Goal: Check status: Check status

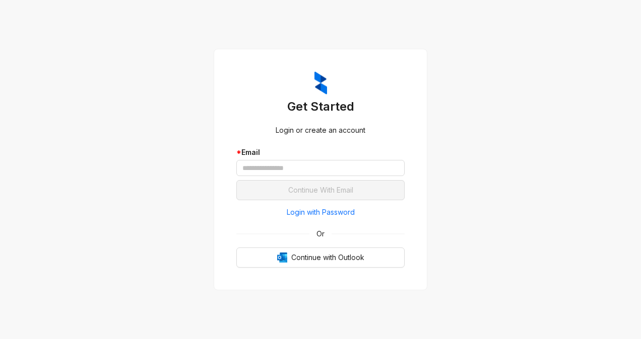
click at [281, 177] on div "* Email" at bounding box center [320, 163] width 168 height 33
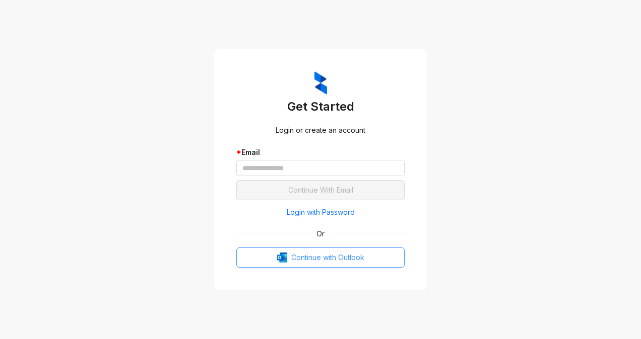
click at [315, 261] on span "Continue with Outlook" at bounding box center [327, 257] width 73 height 11
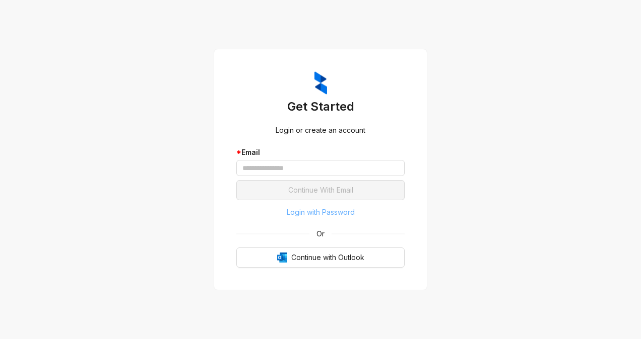
click at [308, 212] on span "Login with Password" at bounding box center [321, 212] width 68 height 11
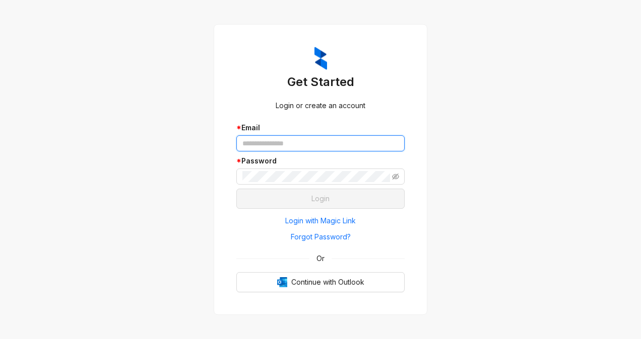
click at [270, 143] on input "text" at bounding box center [320, 143] width 168 height 16
type input "**********"
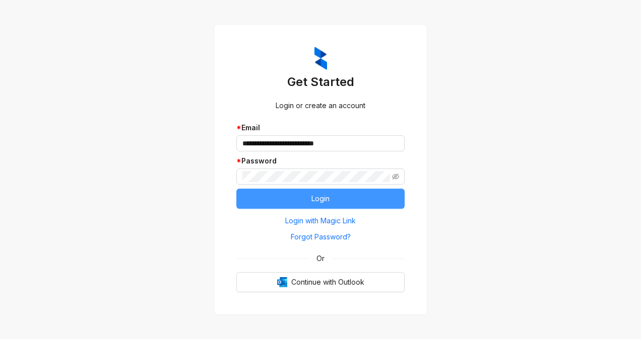
click at [294, 201] on button "Login" at bounding box center [320, 199] width 168 height 20
click at [306, 199] on button "Login" at bounding box center [320, 199] width 168 height 20
click at [289, 198] on button "Login" at bounding box center [320, 199] width 168 height 20
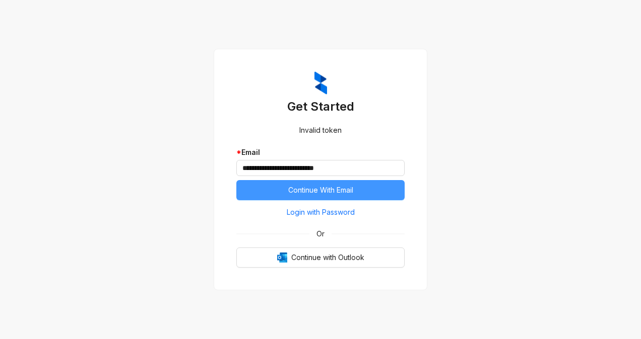
click at [288, 193] on span "Continue With Email" at bounding box center [320, 190] width 65 height 11
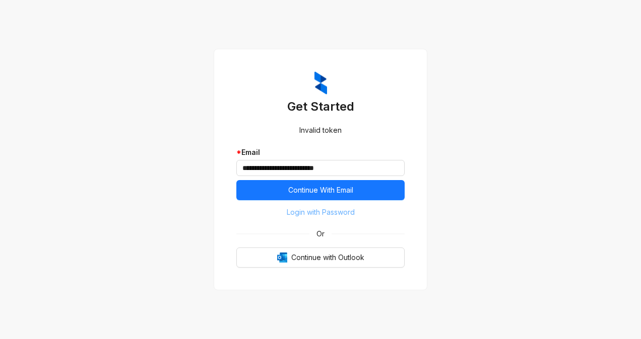
click at [318, 213] on span "Login with Password" at bounding box center [321, 212] width 68 height 11
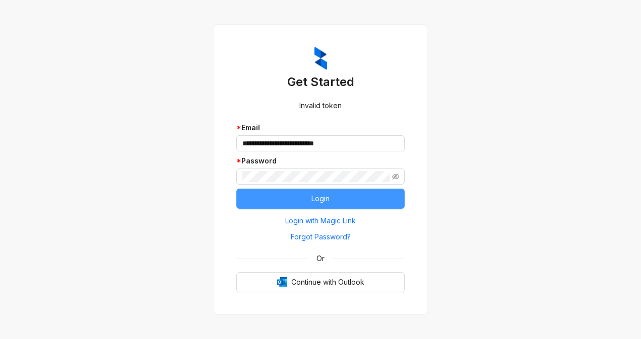
click at [293, 201] on button "Login" at bounding box center [320, 199] width 168 height 20
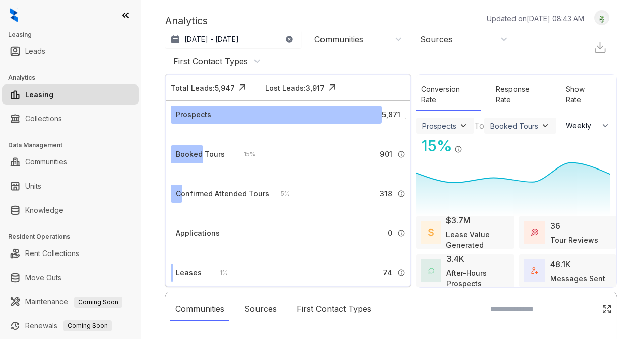
select select "******"
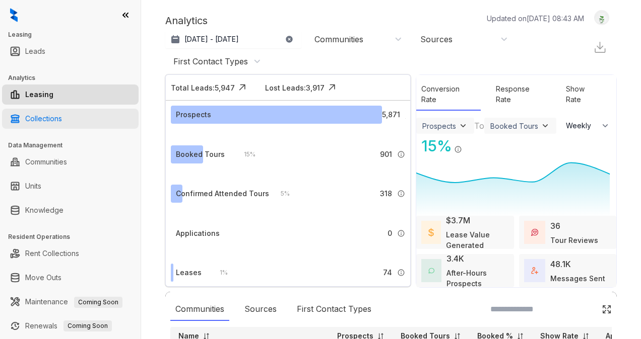
click at [51, 116] on link "Collections" at bounding box center [43, 119] width 37 height 20
click at [48, 119] on link "Collections" at bounding box center [43, 119] width 37 height 20
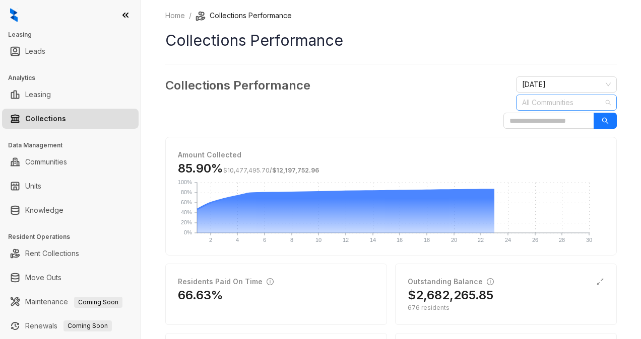
click at [546, 105] on div at bounding box center [561, 103] width 86 height 14
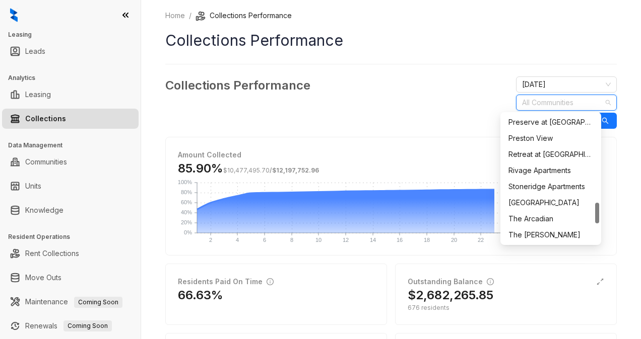
scroll to position [550, 0]
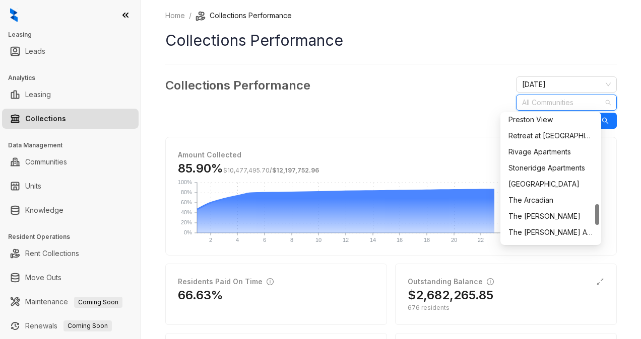
drag, startPoint x: 596, startPoint y: 126, endPoint x: 592, endPoint y: 217, distance: 90.2
click at [592, 217] on div "Preston View Retreat at Park Meadows Rivage Apartments Stoneridge Apartments Su…" at bounding box center [550, 178] width 97 height 129
click at [531, 178] on div "Summit Station" at bounding box center [550, 184] width 97 height 16
click at [443, 100] on div "Collections Performance September 2025 Summit Station" at bounding box center [390, 103] width 451 height 52
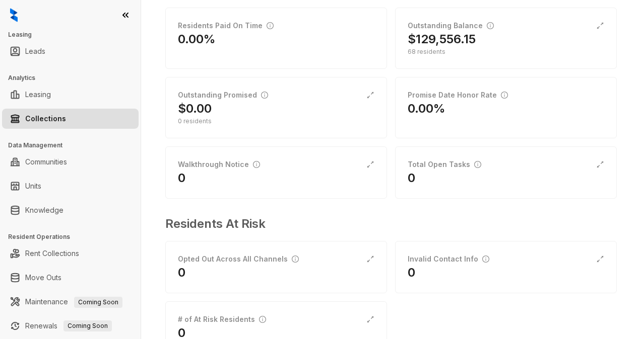
scroll to position [0, 0]
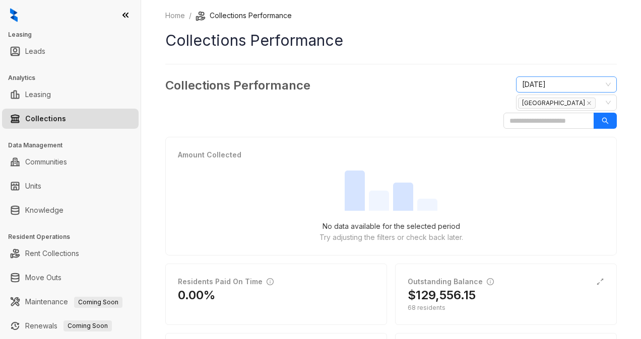
click at [567, 85] on span "September 2025" at bounding box center [566, 84] width 89 height 15
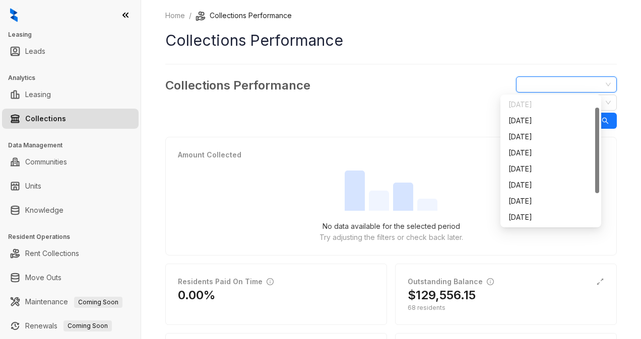
scroll to position [16, 0]
click at [546, 199] on div "August 2025" at bounding box center [550, 201] width 85 height 11
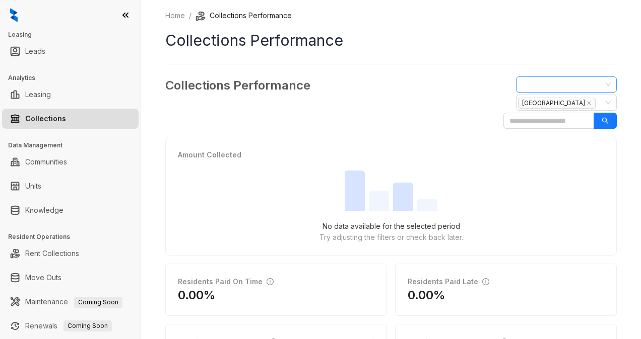
click at [527, 81] on span "August 2025" at bounding box center [566, 84] width 89 height 15
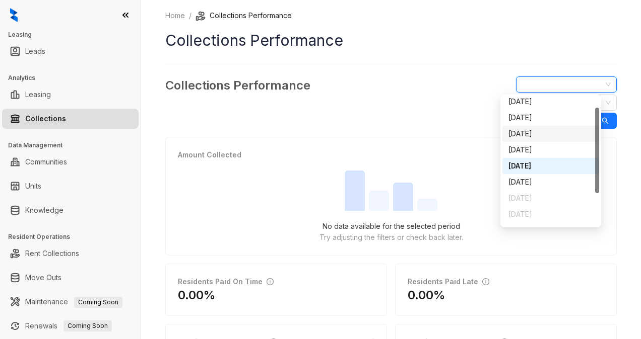
drag, startPoint x: 596, startPoint y: 170, endPoint x: 594, endPoint y: 195, distance: 24.8
click at [595, 193] on div at bounding box center [597, 151] width 4 height 86
click at [531, 182] on div "September 2025" at bounding box center [550, 180] width 85 height 11
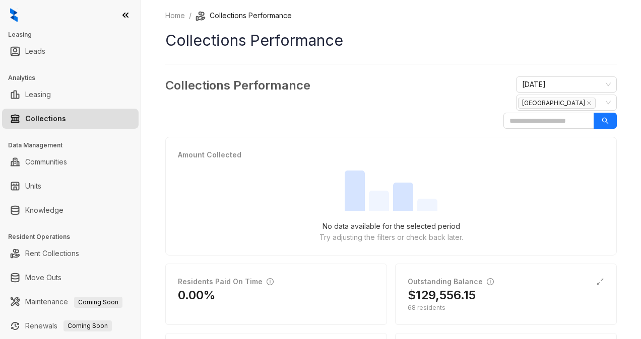
scroll to position [62, 0]
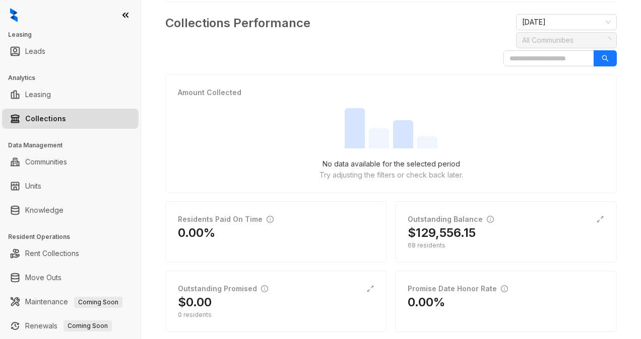
click at [579, 39] on div at bounding box center [561, 40] width 86 height 14
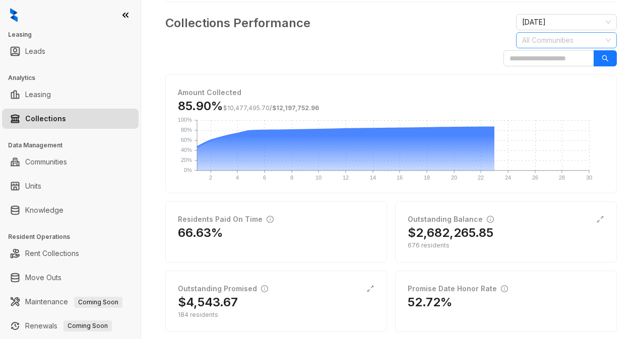
click at [572, 40] on div at bounding box center [561, 40] width 86 height 14
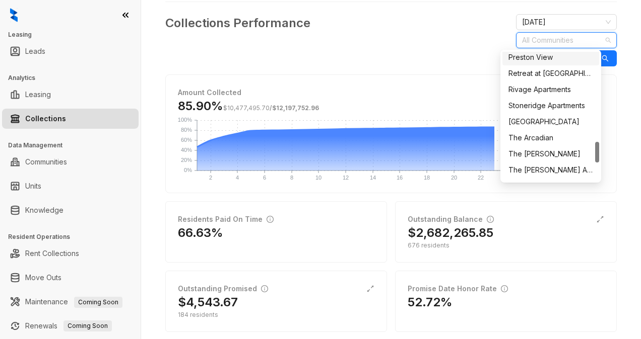
click at [544, 58] on div "Preston View" at bounding box center [550, 57] width 85 height 11
click at [428, 59] on div "Collections Performance September 2025 Preston View" at bounding box center [390, 40] width 451 height 52
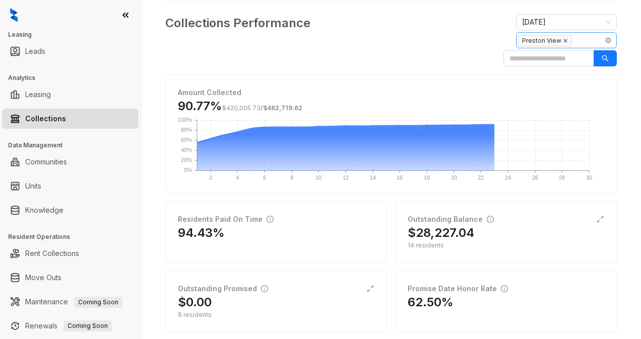
click at [563, 39] on icon "close" at bounding box center [565, 40] width 5 height 5
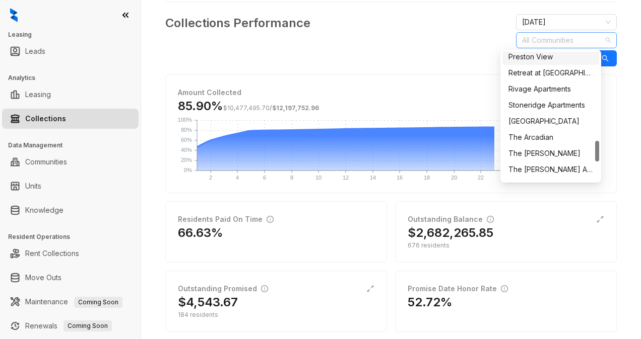
scroll to position [545, 0]
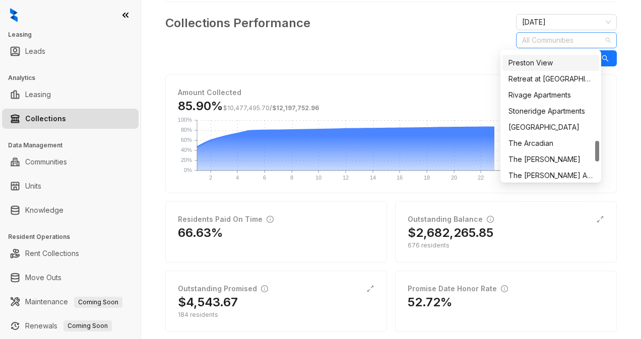
click at [595, 151] on div at bounding box center [597, 151] width 4 height 21
click at [535, 129] on div "Summit Station" at bounding box center [550, 127] width 85 height 11
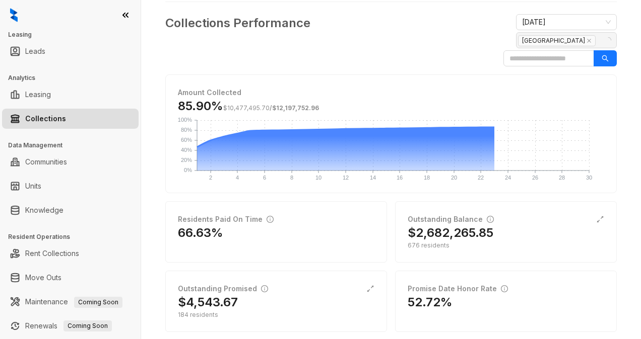
click at [430, 40] on div "Collections Performance September 2025 Summit Station" at bounding box center [390, 40] width 451 height 52
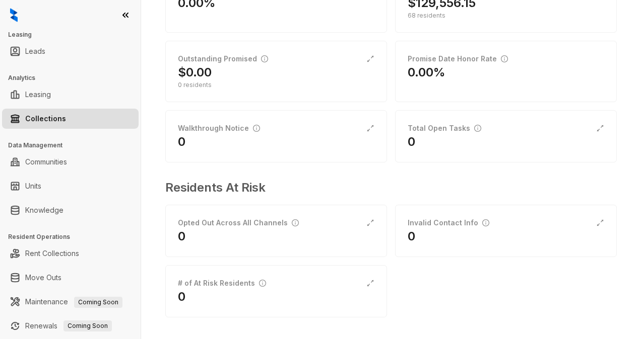
scroll to position [63, 0]
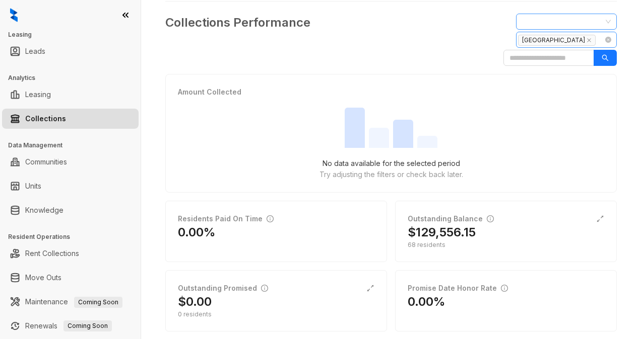
click at [577, 19] on span "September 2025" at bounding box center [566, 21] width 89 height 15
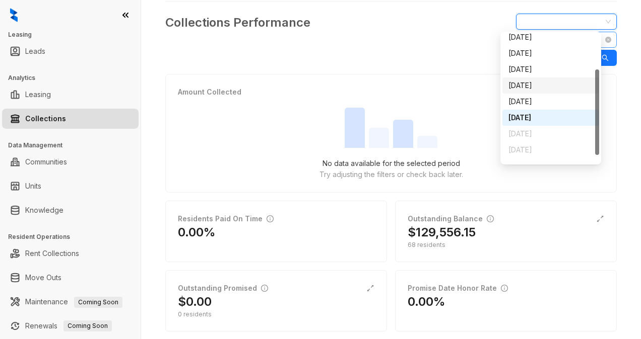
click at [536, 87] on div "July 2025" at bounding box center [550, 85] width 85 height 11
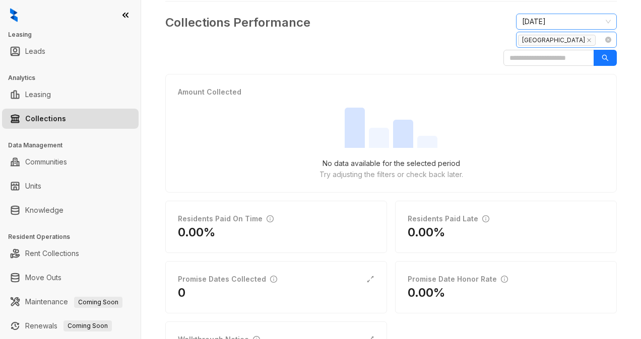
click at [536, 23] on span "July 2025" at bounding box center [566, 21] width 89 height 15
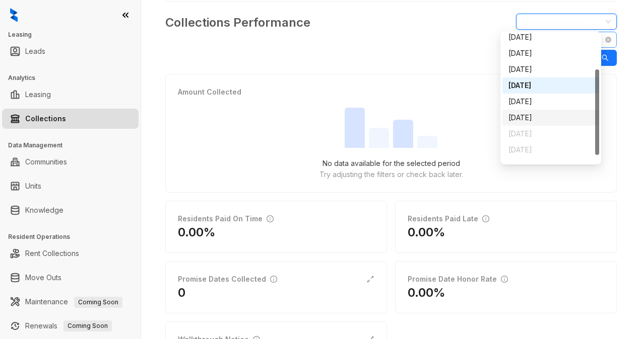
click at [538, 119] on div "September 2025" at bounding box center [550, 117] width 85 height 11
